Goal: Find specific page/section: Find specific page/section

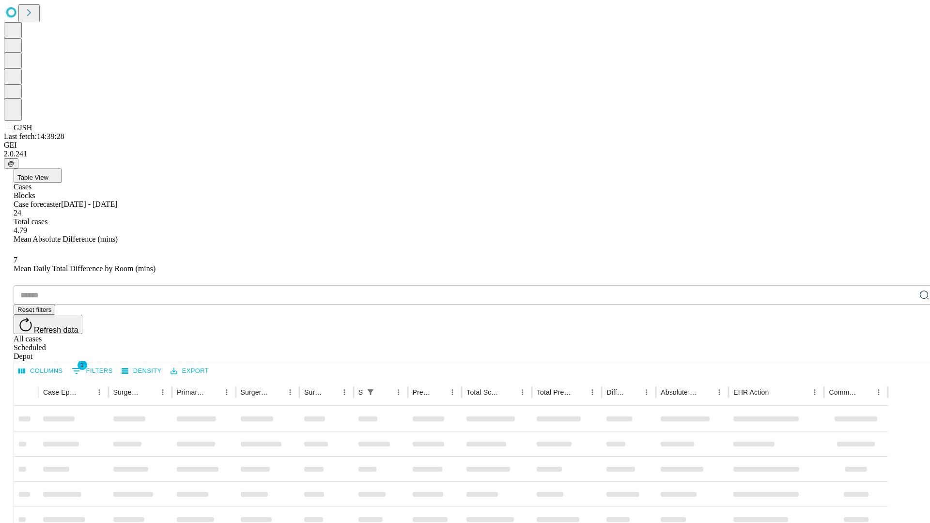
click at [48, 174] on span "Table View" at bounding box center [32, 177] width 31 height 7
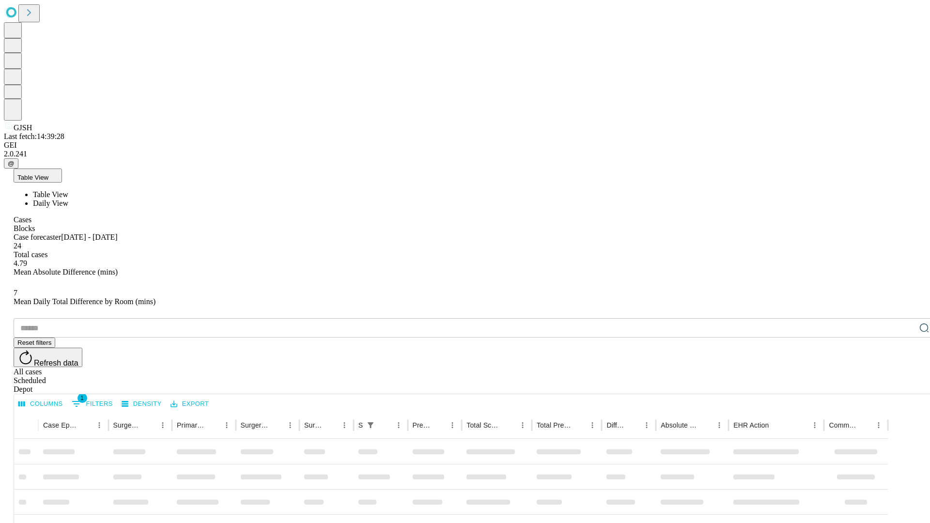
click at [68, 199] on span "Daily View" at bounding box center [50, 203] width 35 height 8
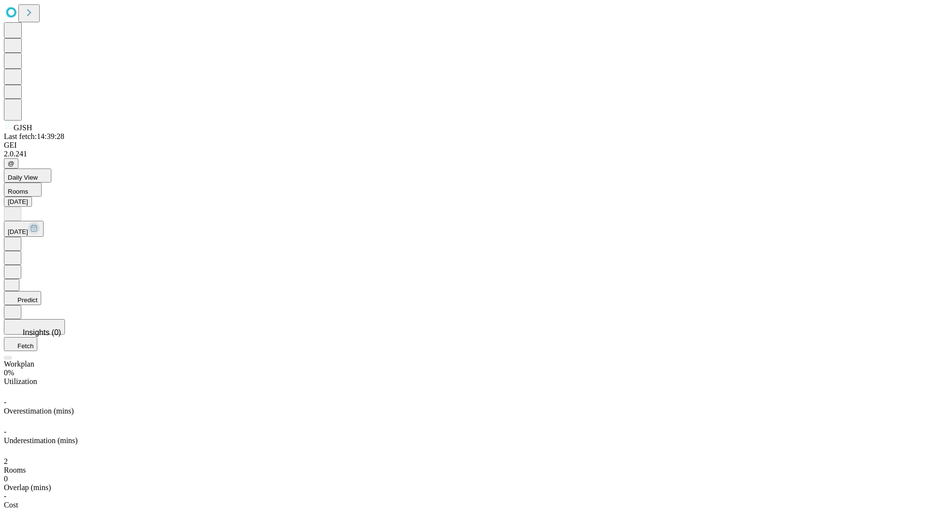
click at [41, 291] on button "Predict" at bounding box center [22, 298] width 37 height 14
